Goal: Communication & Community: Answer question/provide support

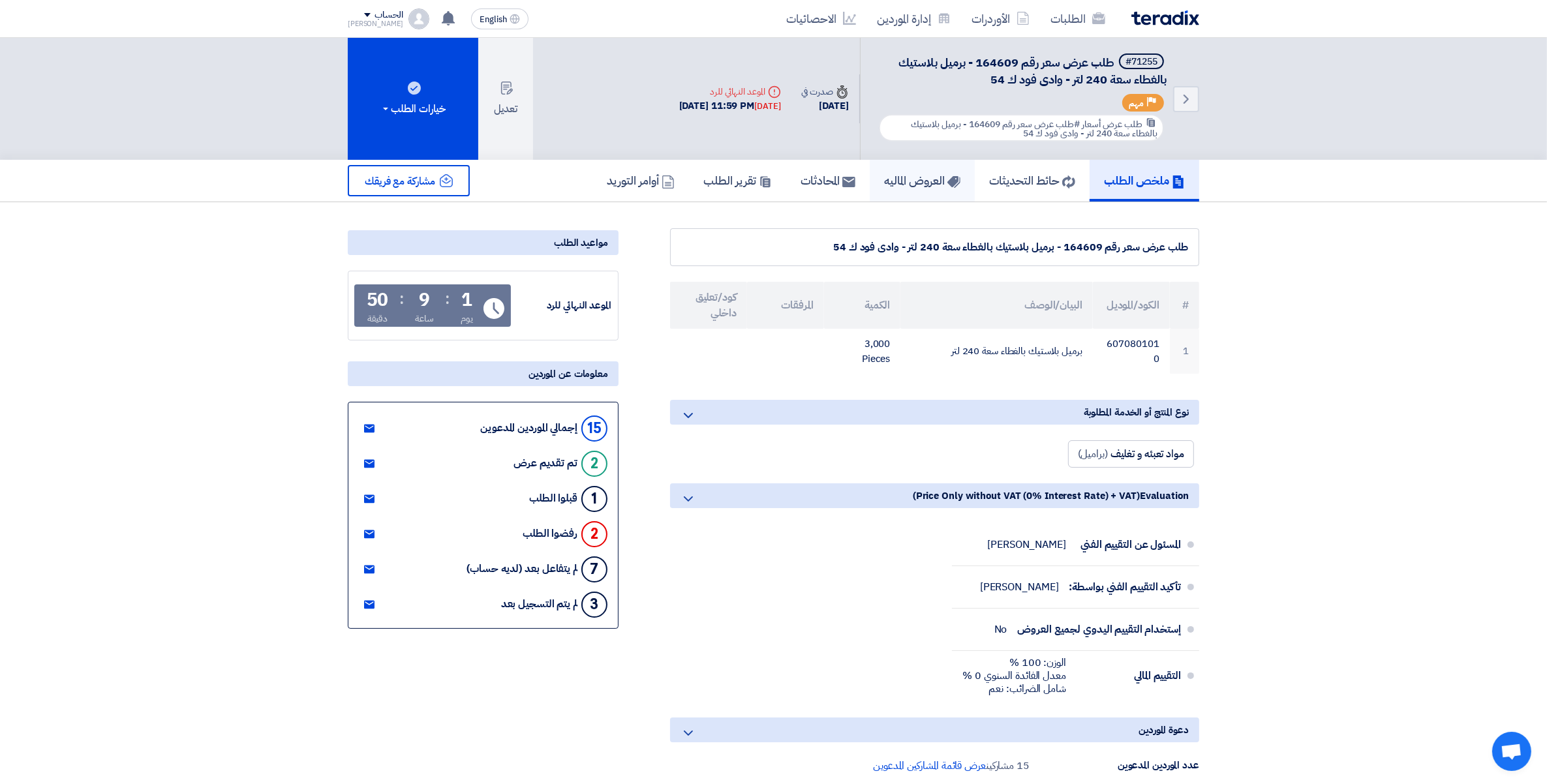
click at [896, 177] on h5 "العروض الماليه" at bounding box center [922, 180] width 76 height 15
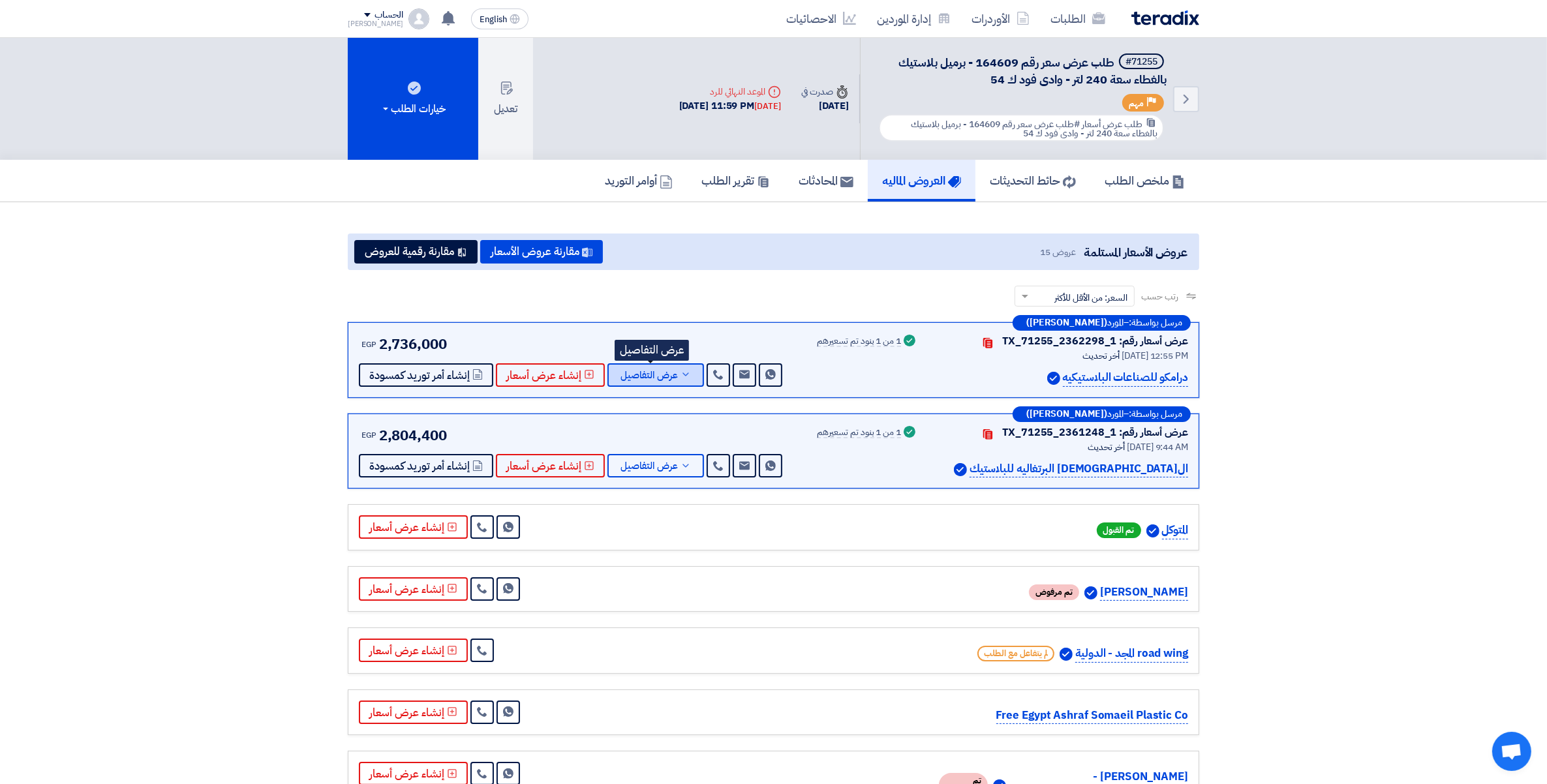
click at [690, 377] on button "عرض التفاصيل" at bounding box center [656, 375] width 97 height 24
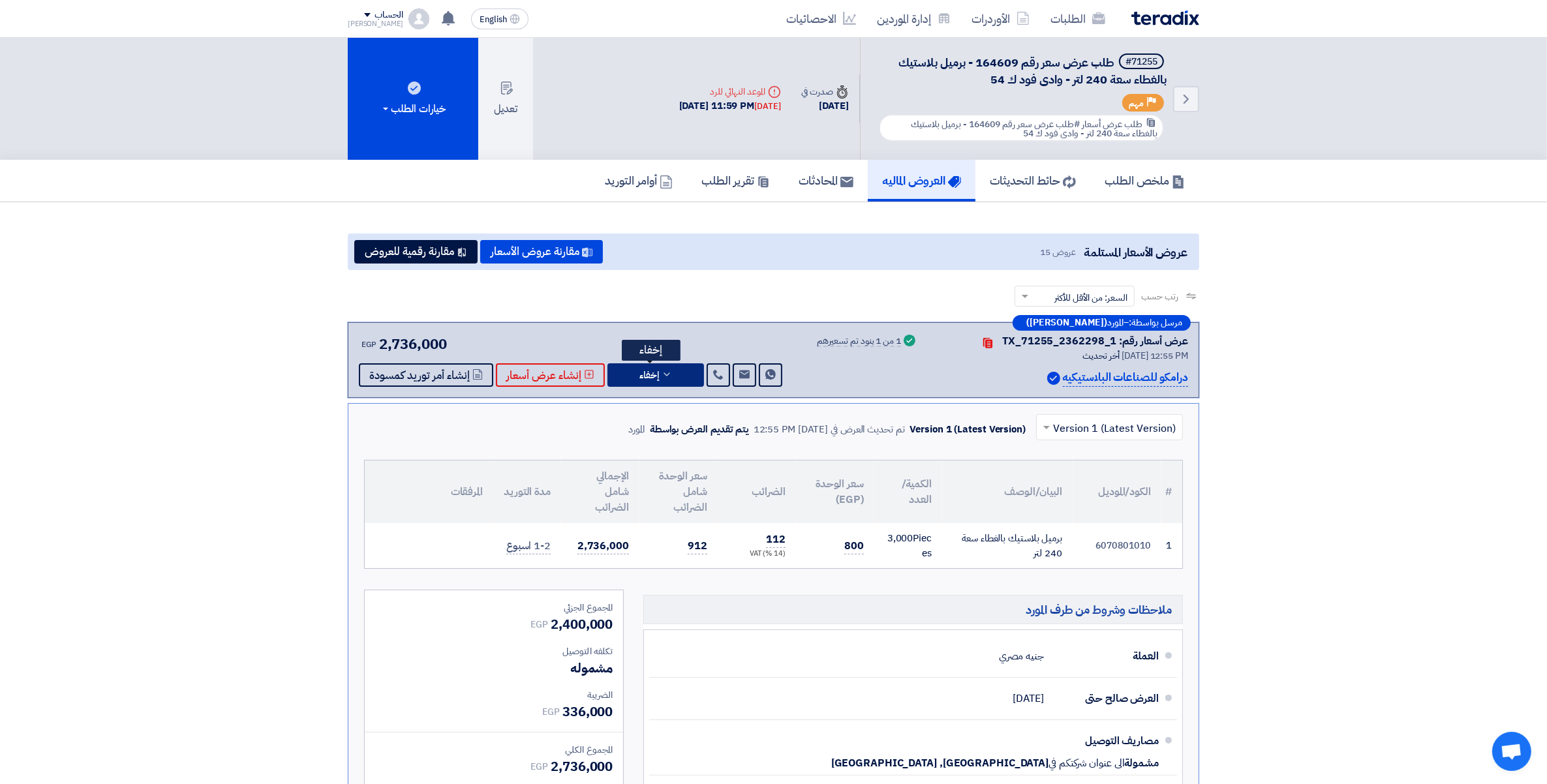
click at [669, 369] on button "إخفاء" at bounding box center [656, 375] width 97 height 24
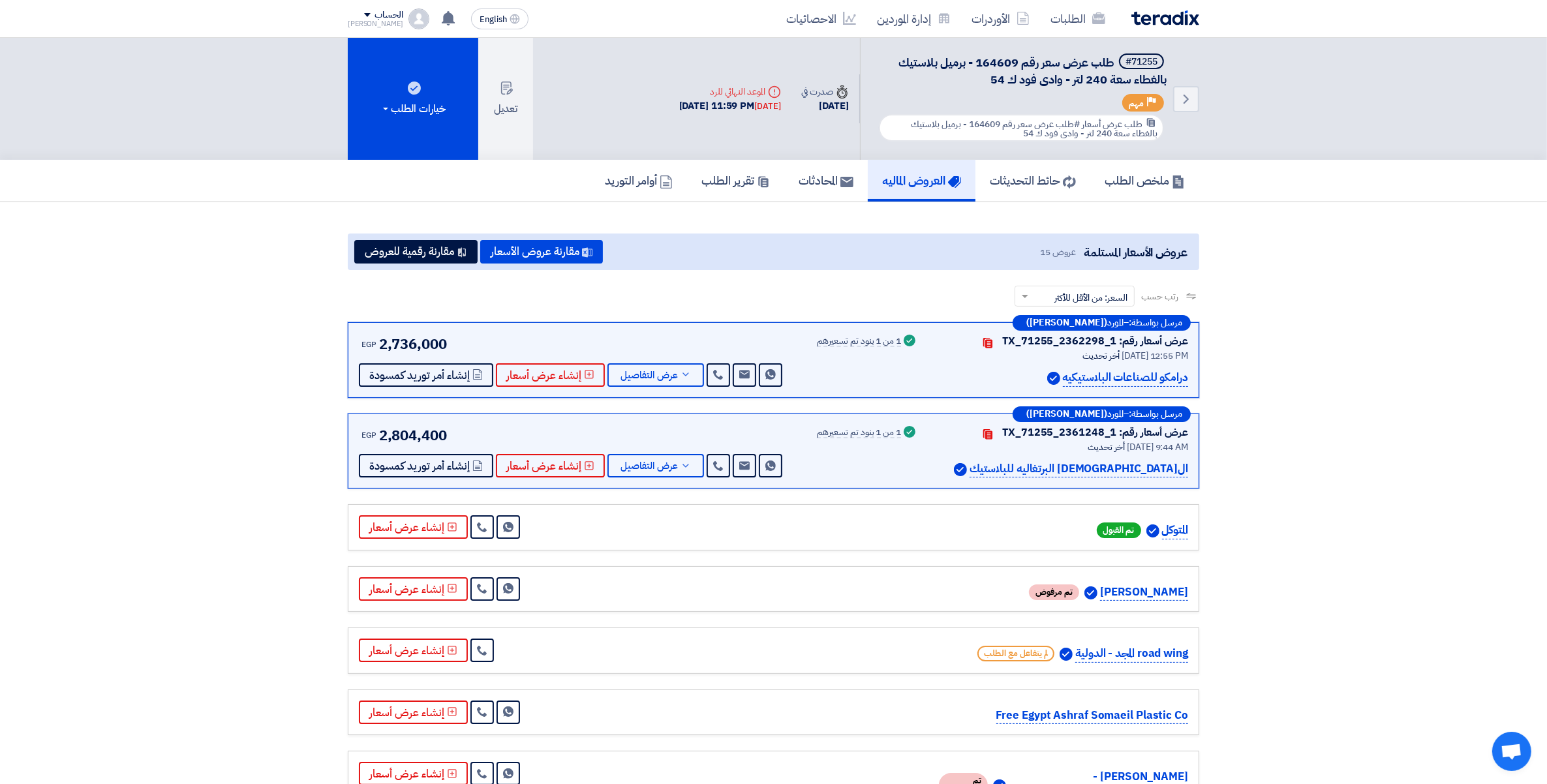
click at [1335, 520] on section "عروض الأسعار المستلمة عروض 15 مقارنة عروض الأسعار مقارنة رقمية للعروض رتب حسب ر…" at bounding box center [774, 787] width 1547 height 1170
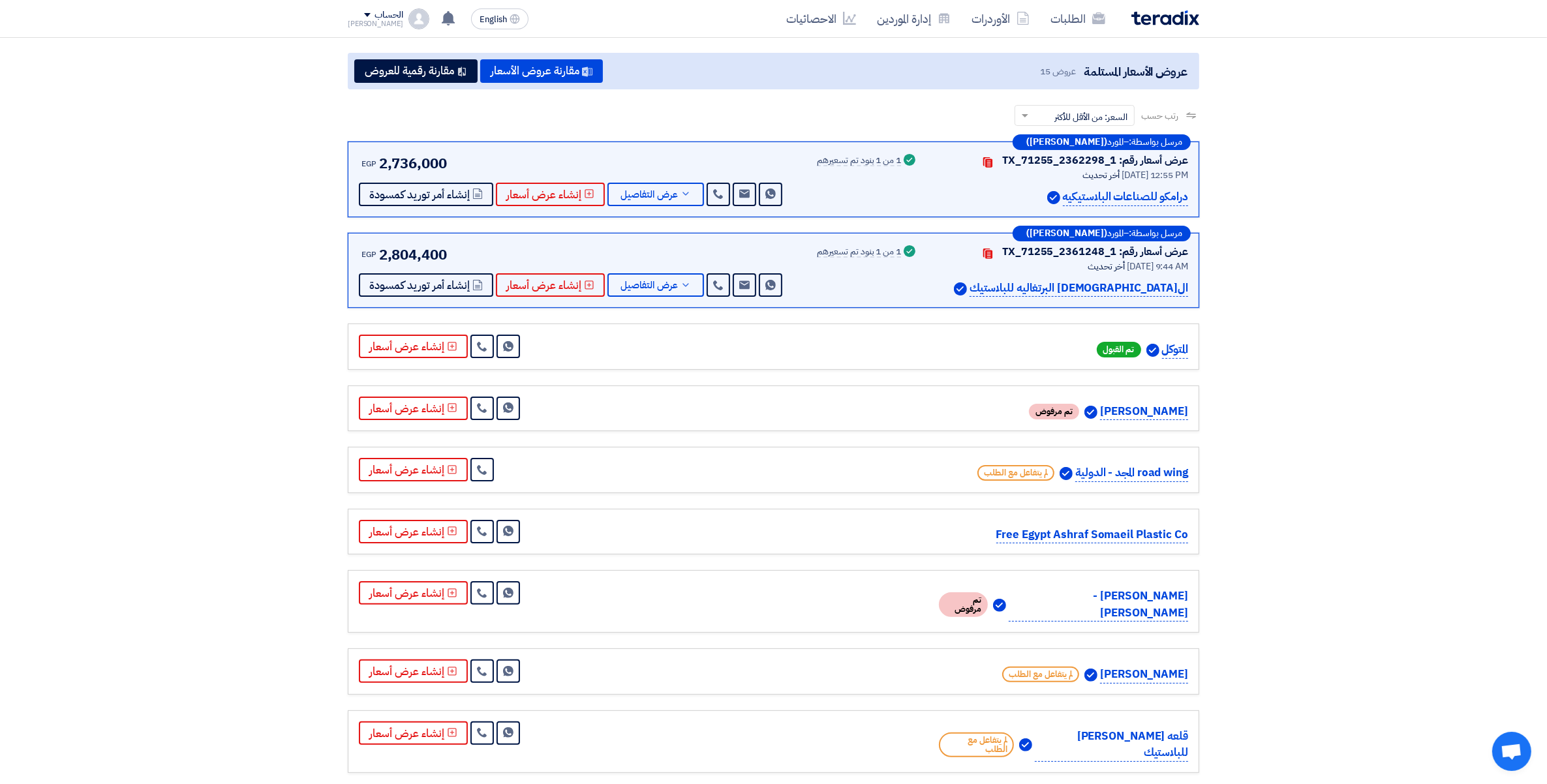
scroll to position [163, 0]
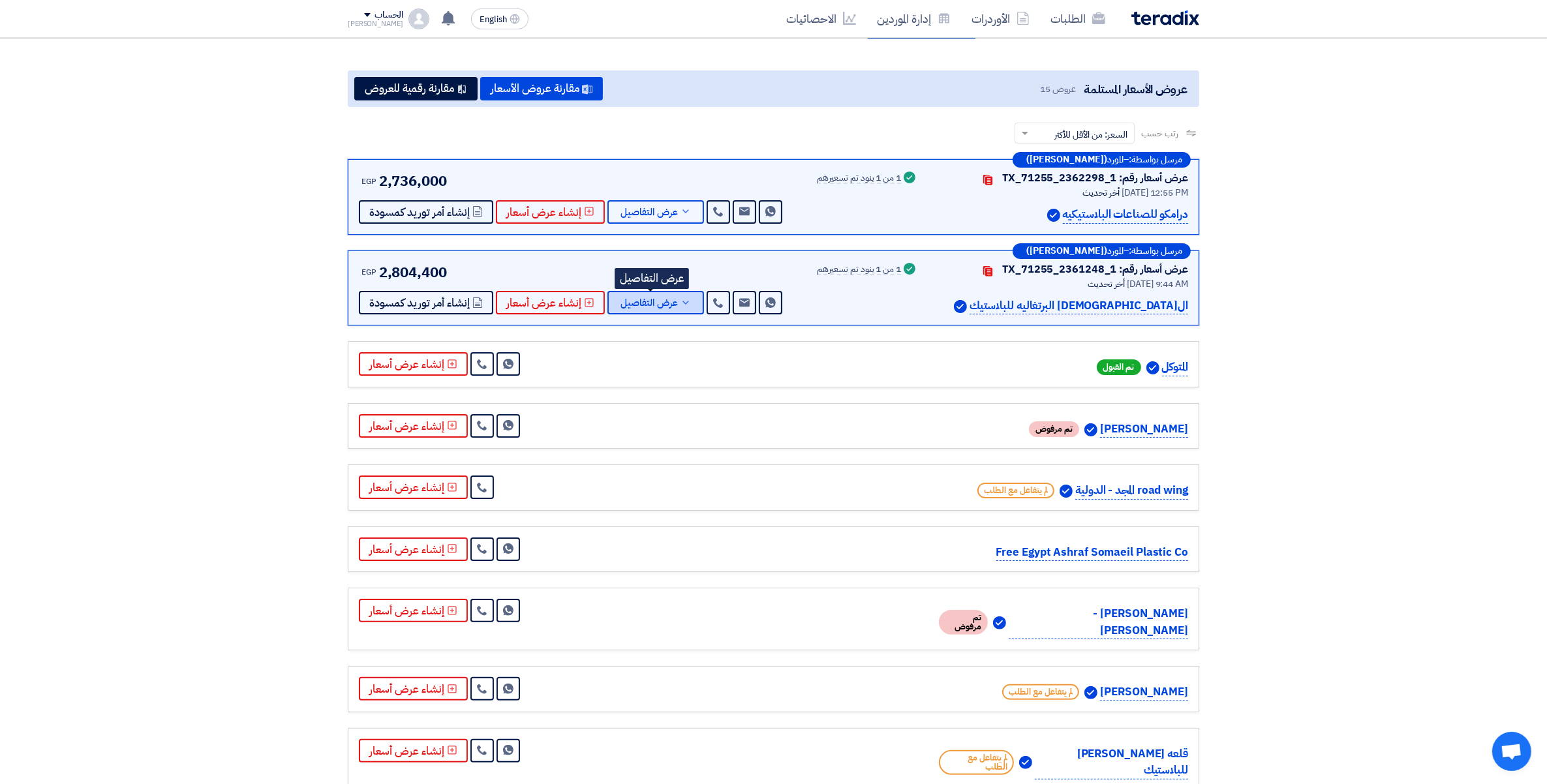
click at [682, 308] on button "عرض التفاصيل" at bounding box center [656, 302] width 97 height 24
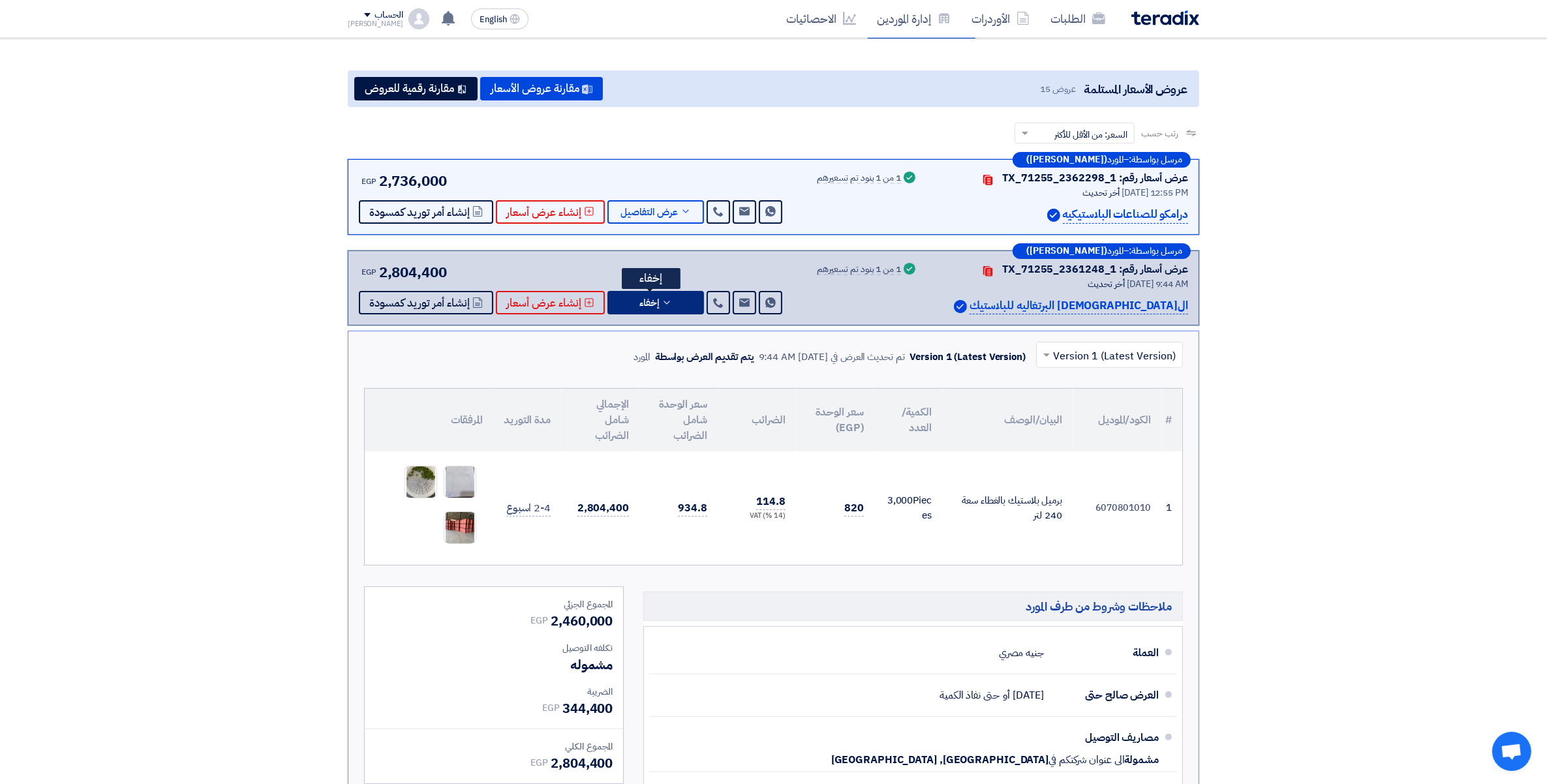
click at [682, 306] on button "إخفاء" at bounding box center [656, 302] width 97 height 24
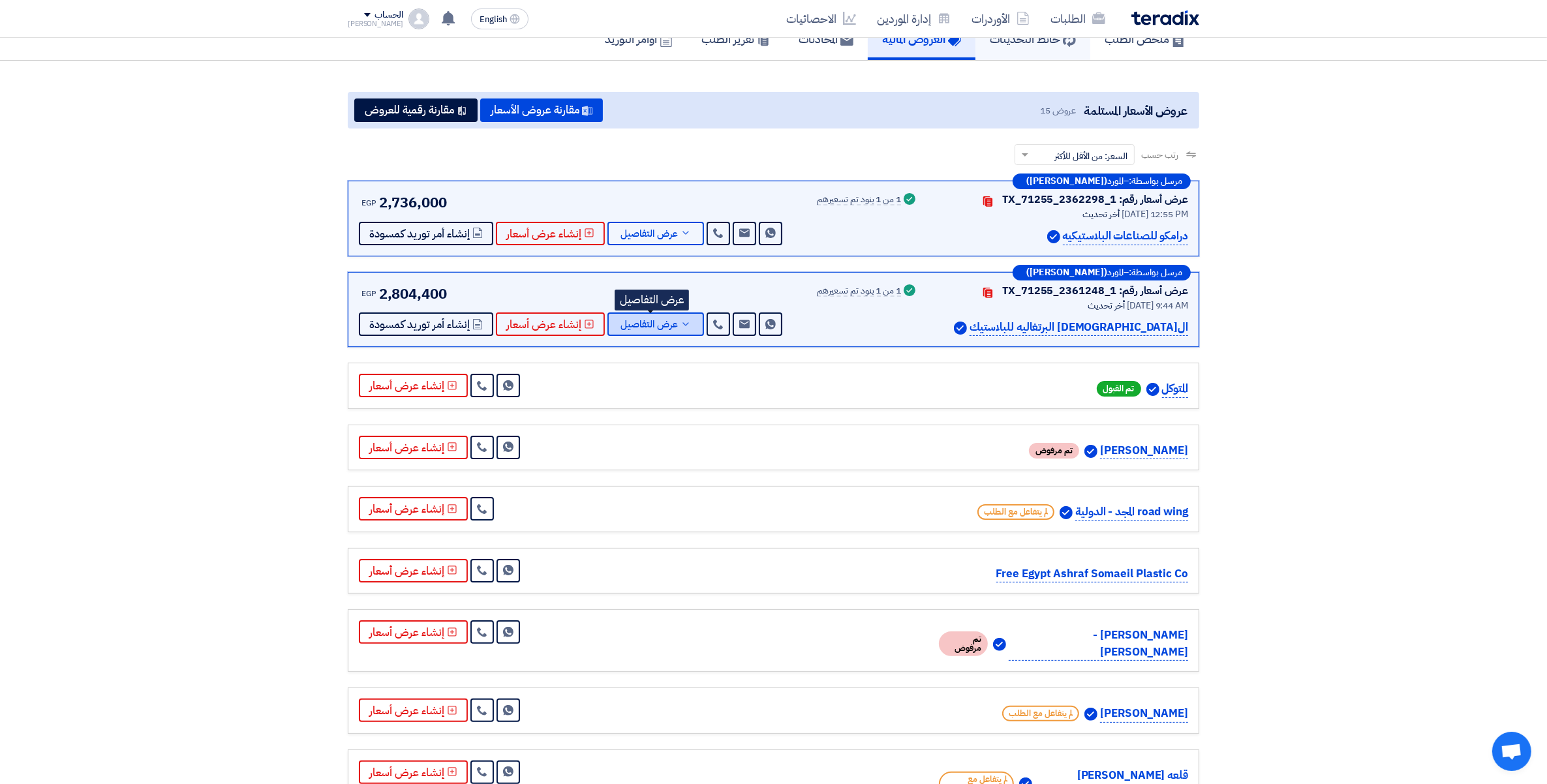
scroll to position [0, 0]
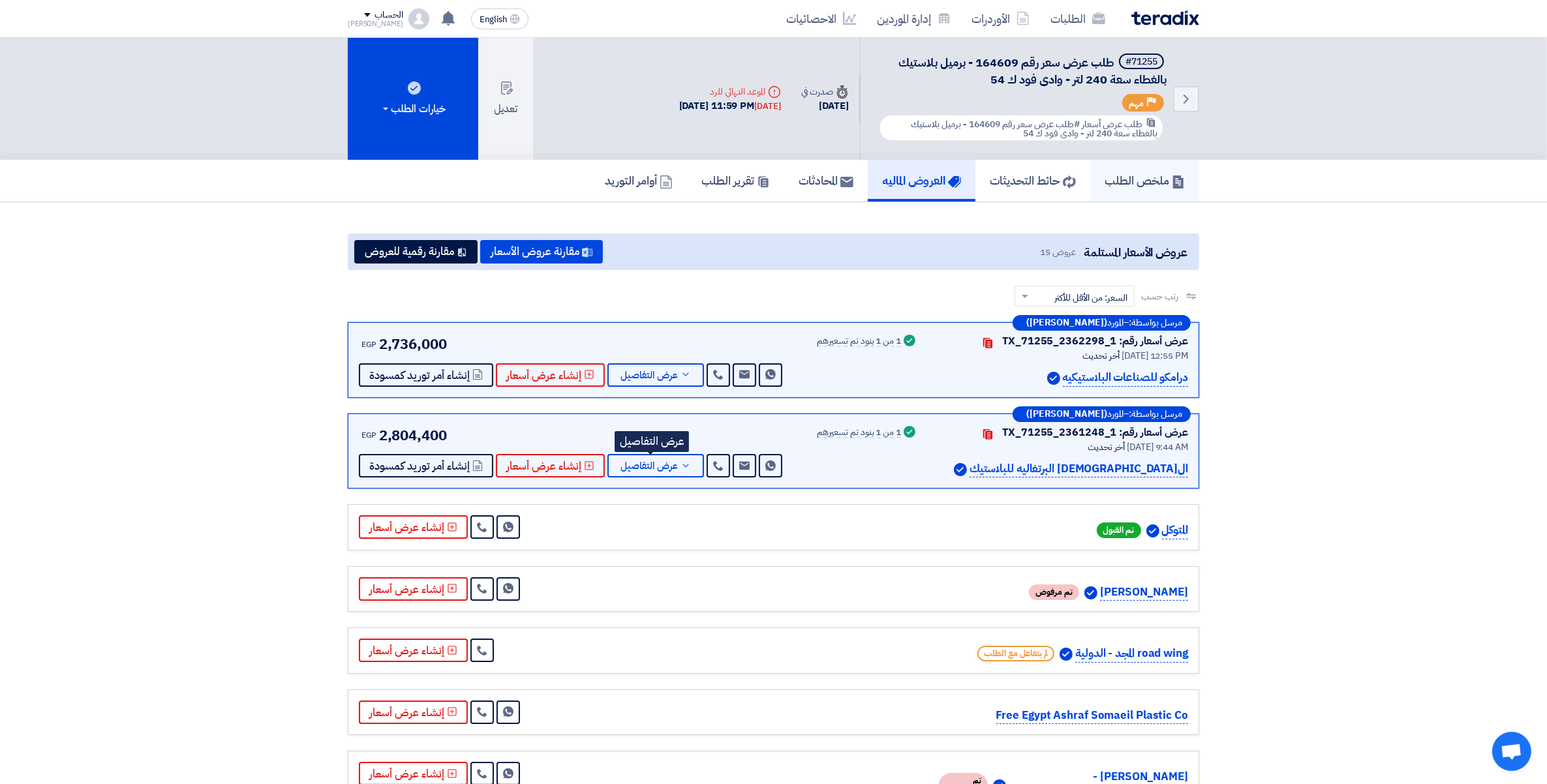
click at [1130, 173] on h5 "ملخص الطلب" at bounding box center [1144, 180] width 80 height 15
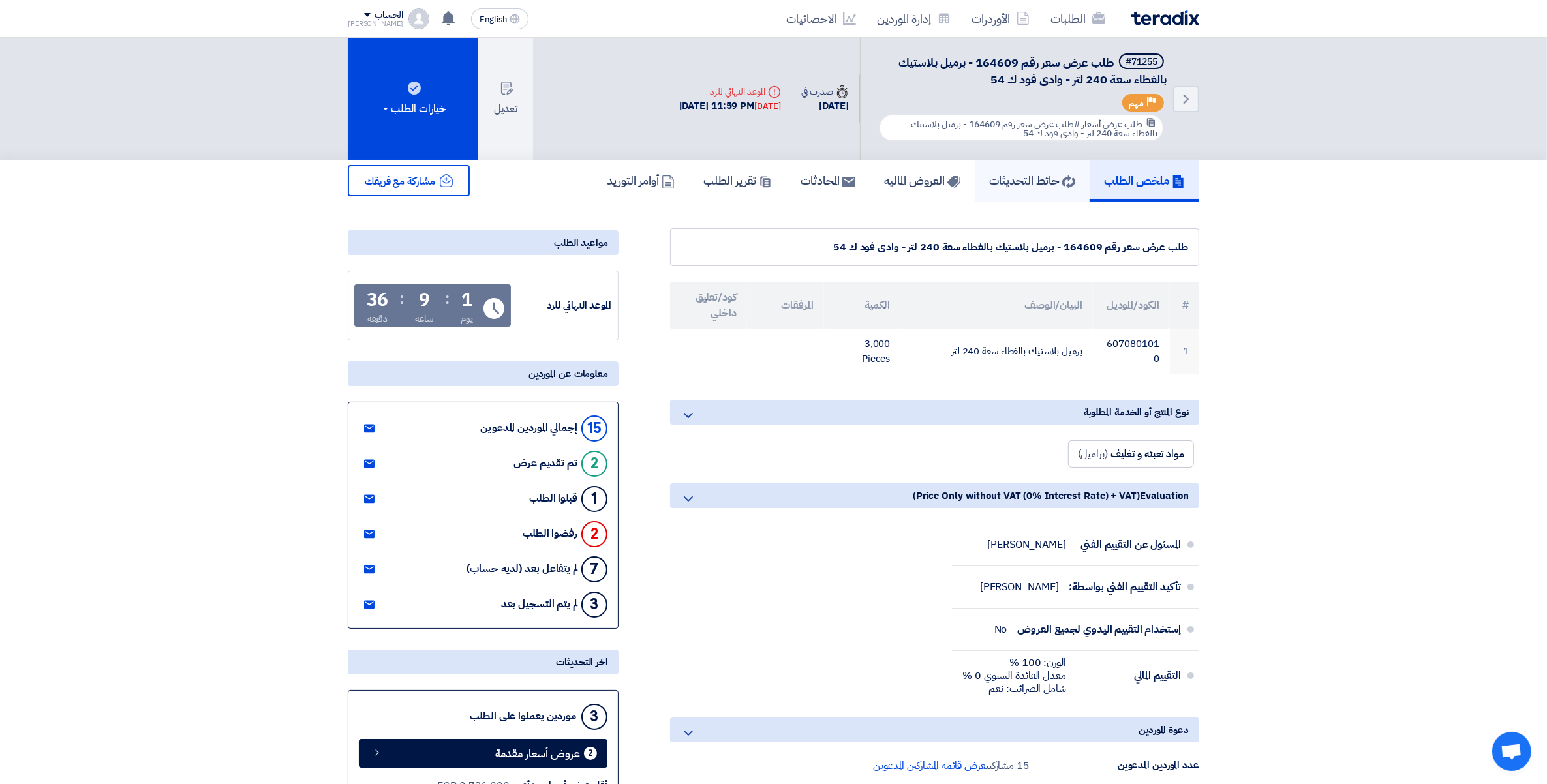
click at [1025, 182] on h5 "حائط التحديثات" at bounding box center [1033, 180] width 86 height 15
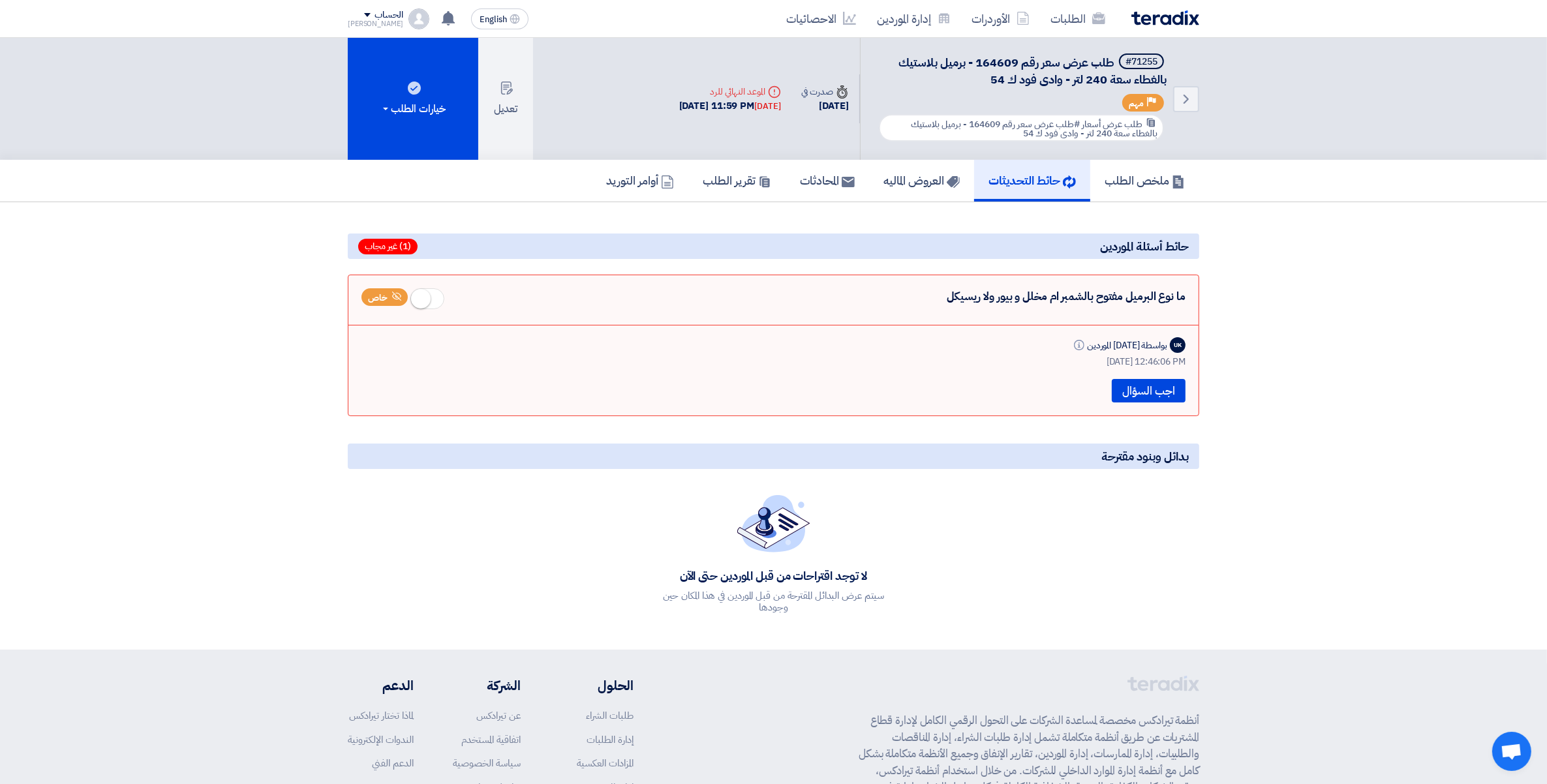
click at [1097, 298] on div "ما نوع البرميل مفتوح بالشمبر ام مخلل و بيور ولا ريسيكل خاص" at bounding box center [774, 301] width 824 height 26
click at [1032, 291] on div "ما نوع البرميل مفتوح بالشمبر ام مخلل و بيور ولا ريسيكل خاص" at bounding box center [774, 301] width 824 height 26
click at [1140, 389] on button "اجب السؤال" at bounding box center [1148, 391] width 74 height 24
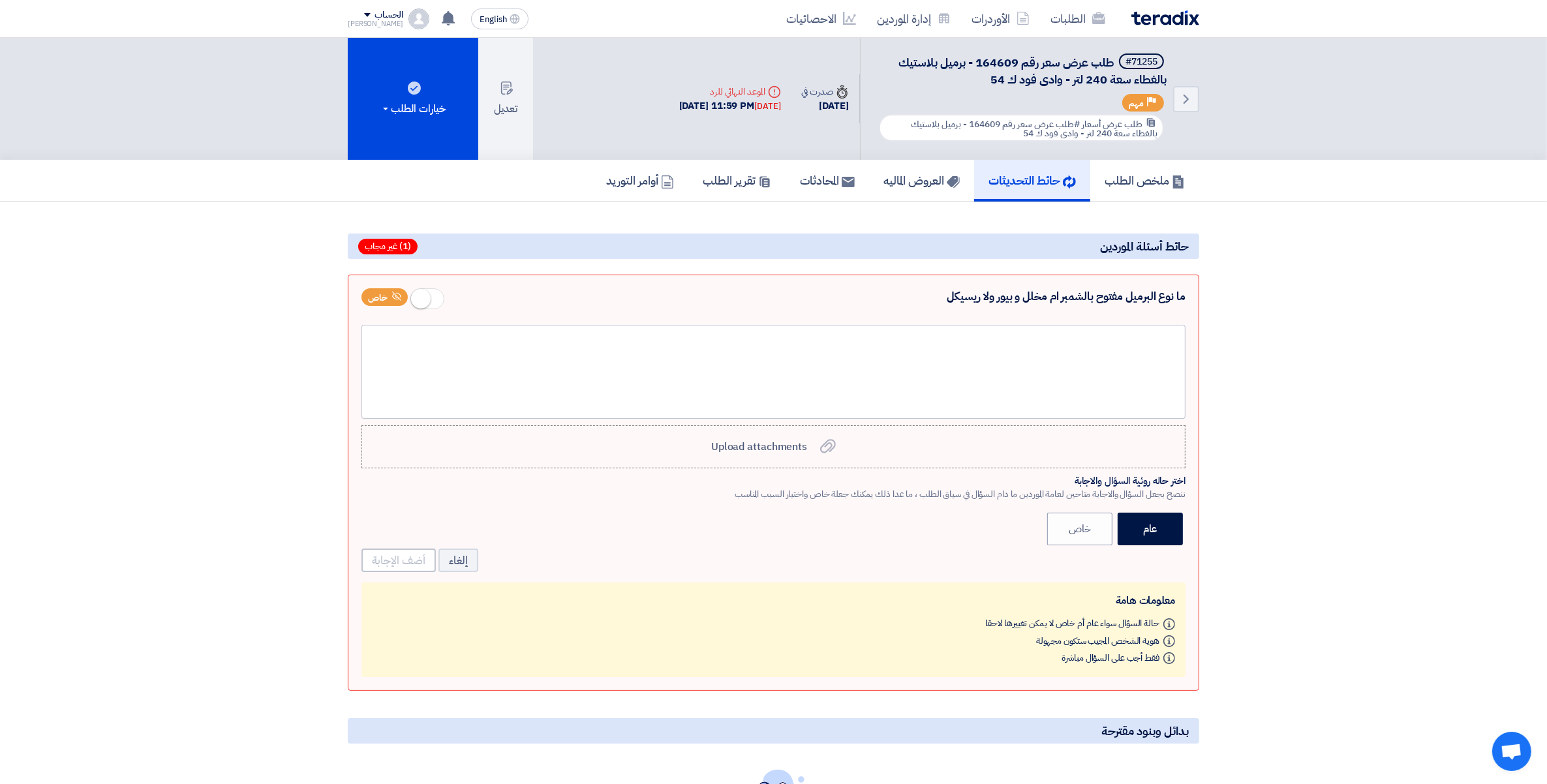
click at [1153, 315] on div "ما نوع البرميل مفتوح بالشمبر ام مخلل و بيور ولا ريسيكل خاص Upload attachments U…" at bounding box center [774, 483] width 852 height 416
click at [1156, 336] on div at bounding box center [774, 371] width 824 height 94
click at [375, 563] on button "أضف الإجابة" at bounding box center [399, 560] width 75 height 24
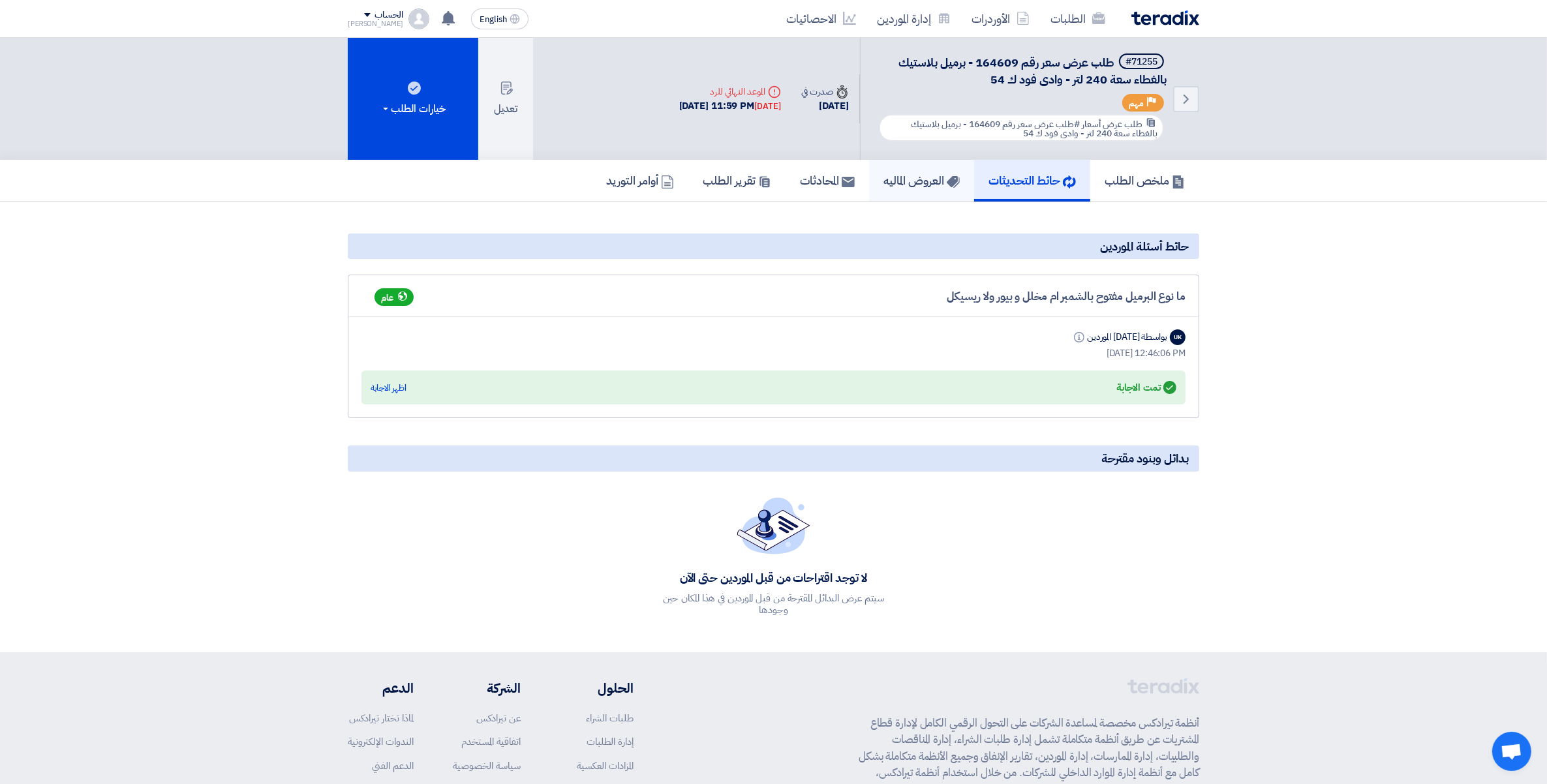
click at [915, 179] on h5 "العروض الماليه" at bounding box center [921, 180] width 76 height 15
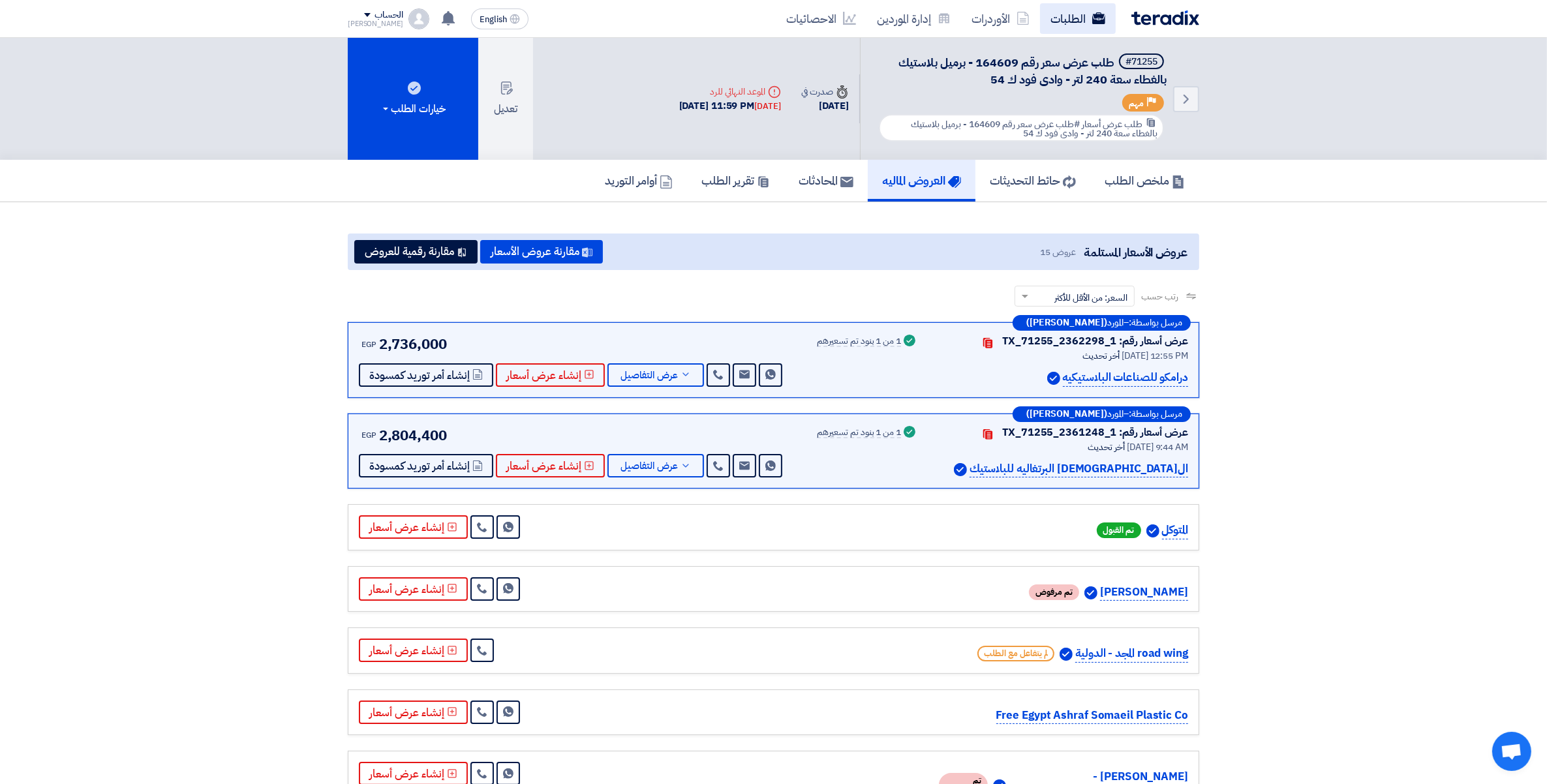
click at [1069, 22] on link "الطلبات" at bounding box center [1078, 18] width 76 height 31
